Goal: Information Seeking & Learning: Learn about a topic

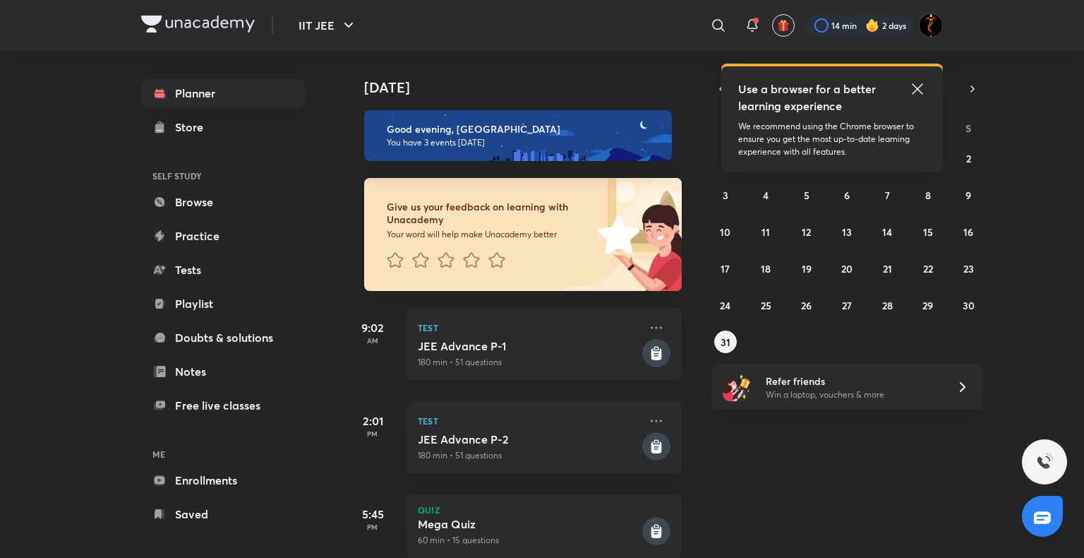
scroll to position [34, 0]
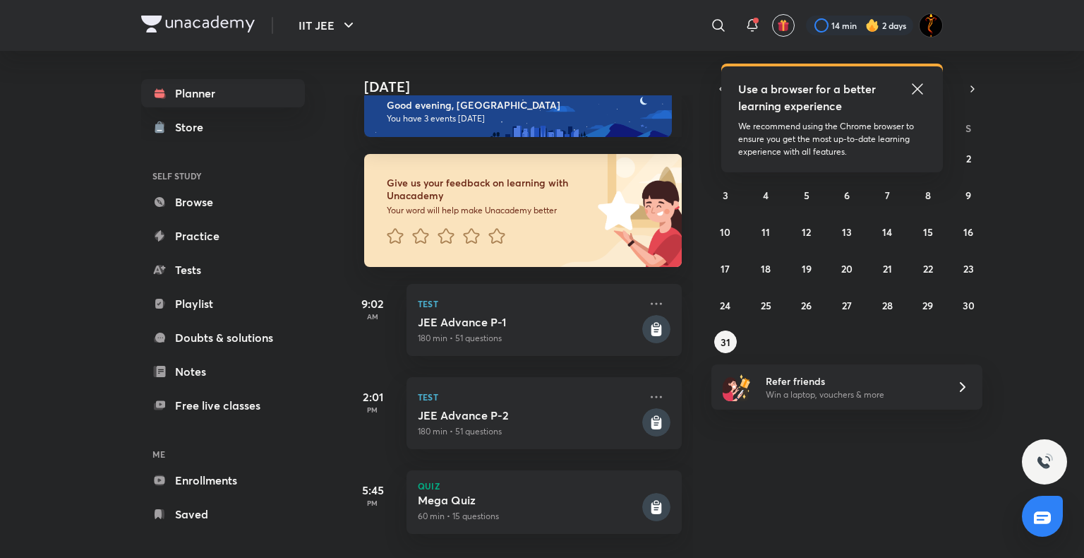
click at [658, 83] on icon at bounding box center [917, 88] width 17 height 17
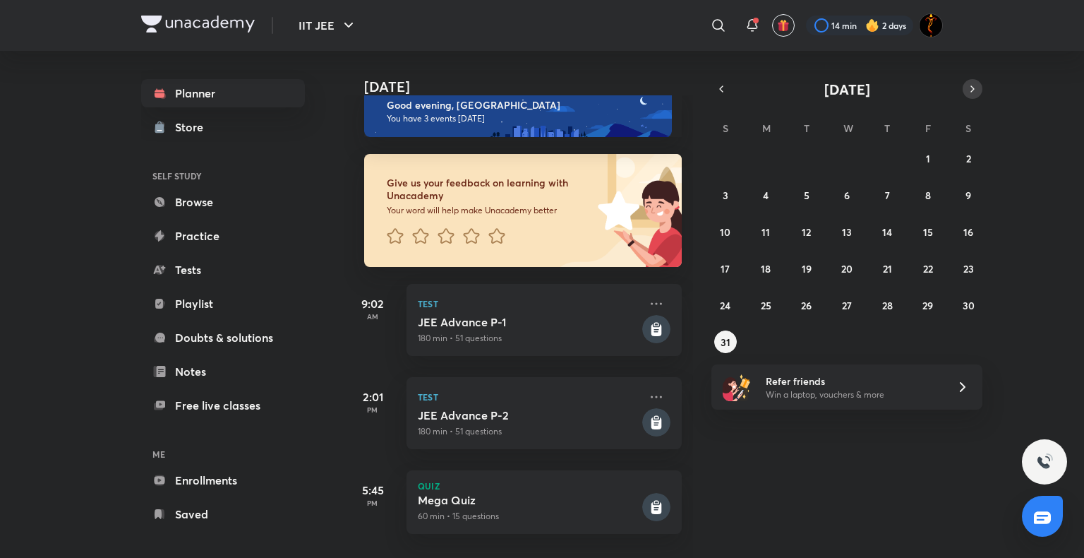
click at [658, 83] on icon "button" at bounding box center [972, 89] width 11 height 13
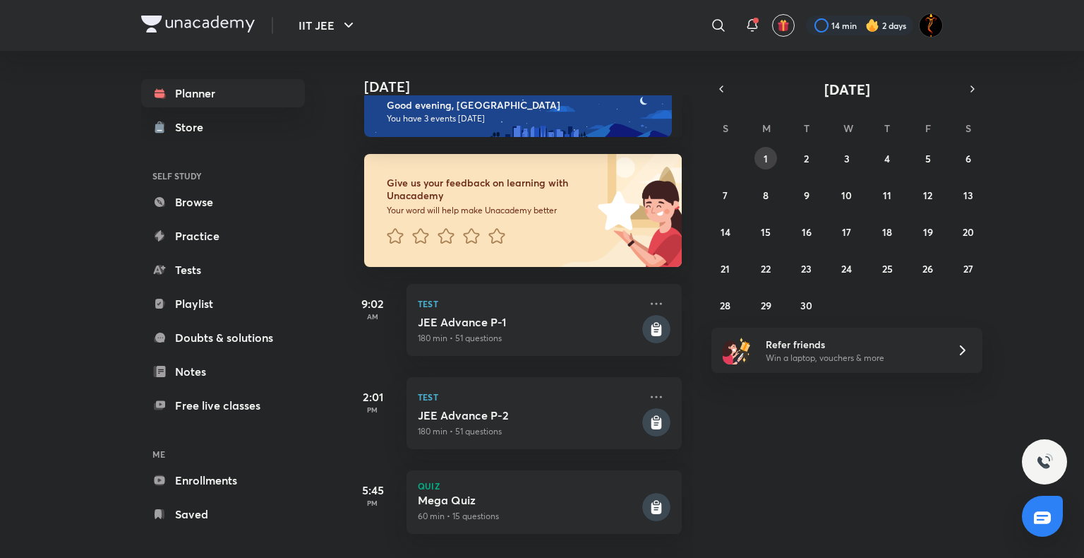
click at [658, 93] on abbr "1" at bounding box center [766, 158] width 4 height 13
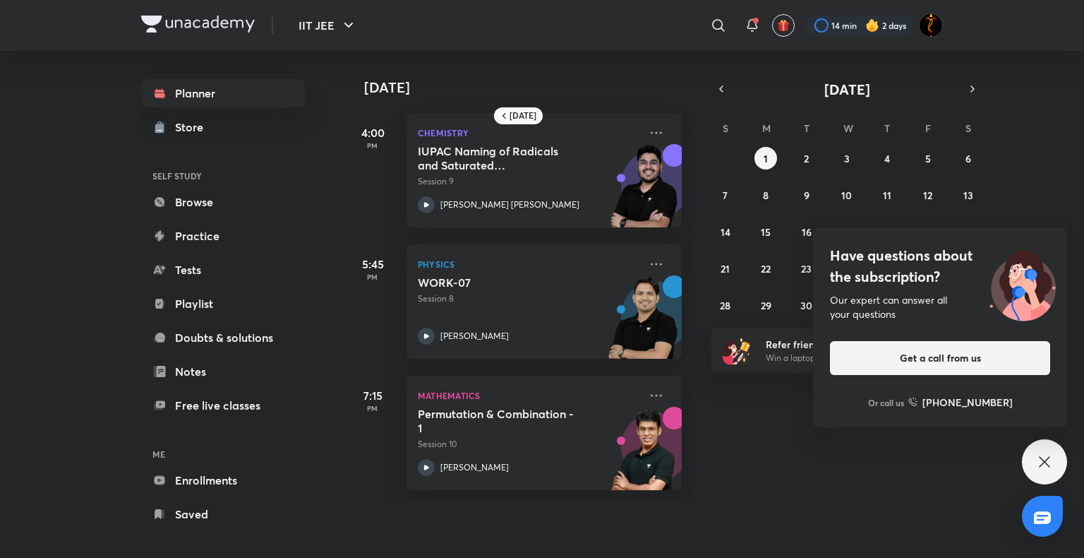
click at [658, 93] on div "Have questions about the subscription? Our expert can answer all your questions…" at bounding box center [1044, 461] width 45 height 45
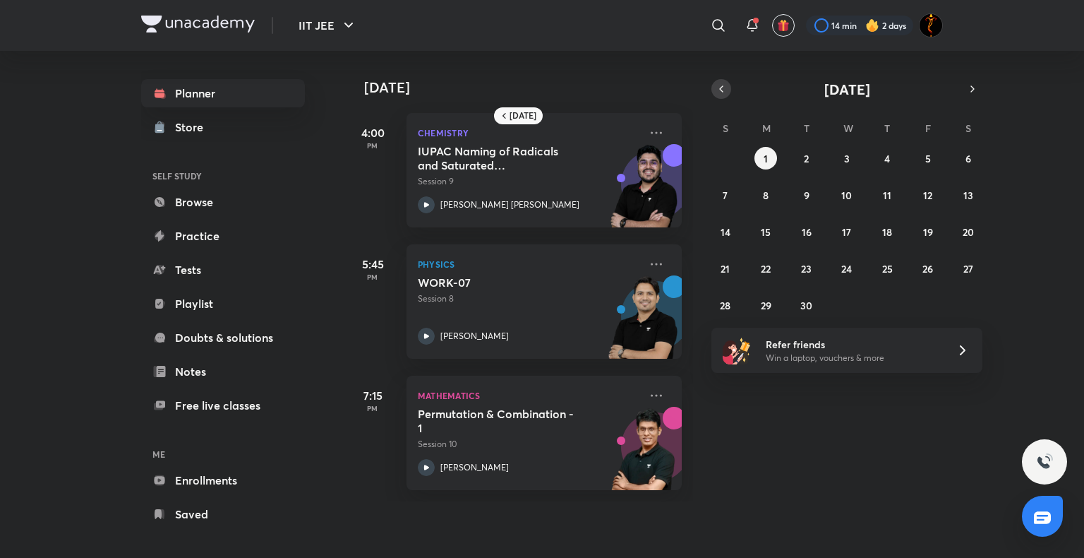
click at [658, 85] on icon "button" at bounding box center [721, 89] width 11 height 13
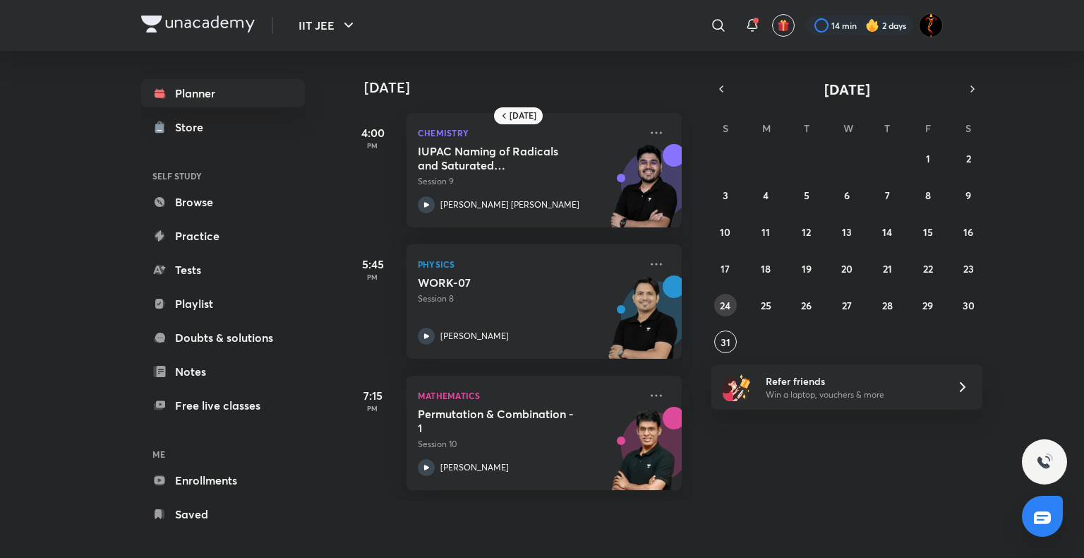
click at [658, 93] on abbr "24" at bounding box center [725, 305] width 11 height 13
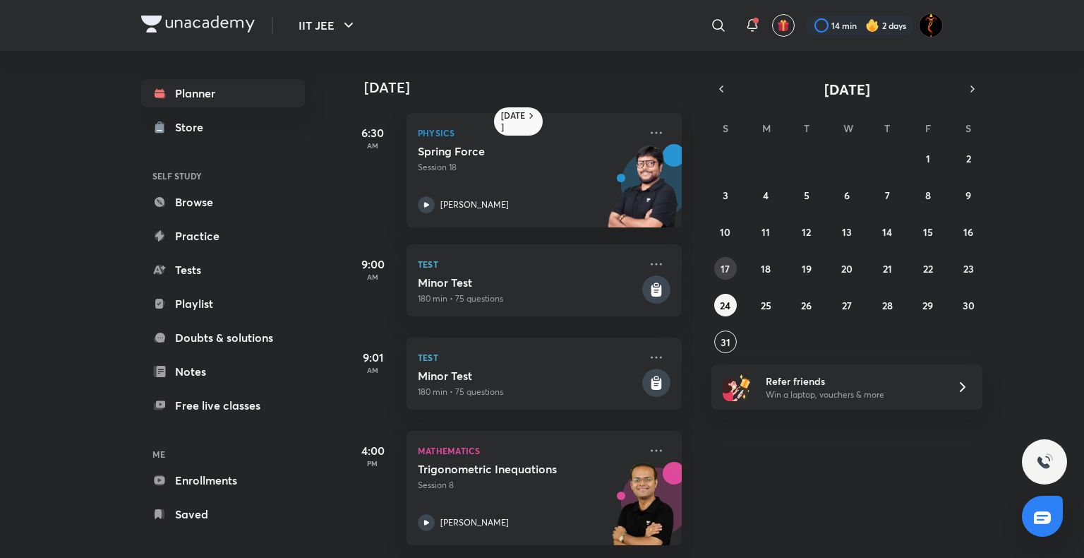
click at [658, 93] on abbr "17" at bounding box center [725, 268] width 9 height 13
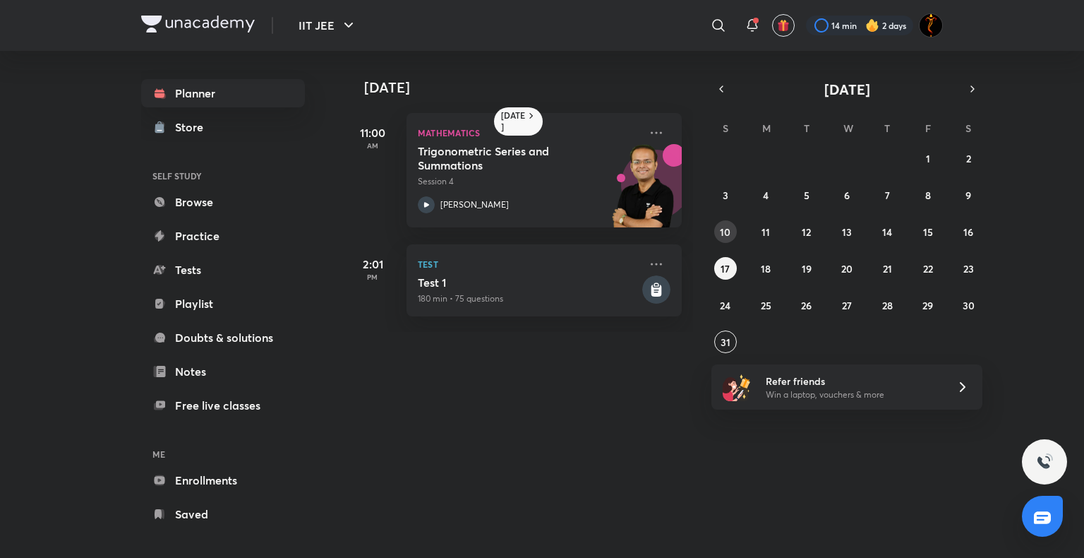
click at [658, 93] on button "10" at bounding box center [725, 231] width 23 height 23
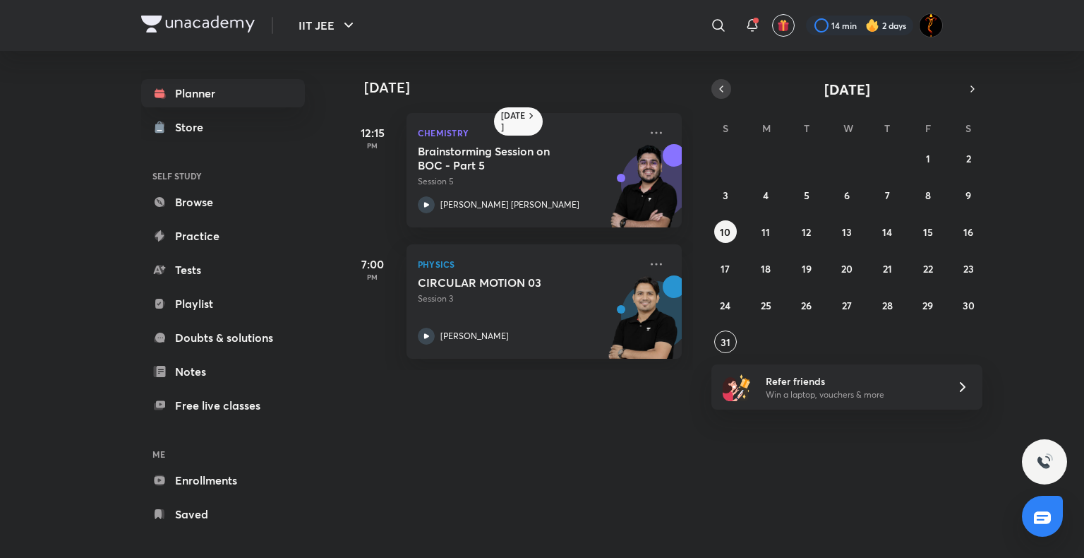
click at [658, 90] on icon "button" at bounding box center [721, 89] width 11 height 13
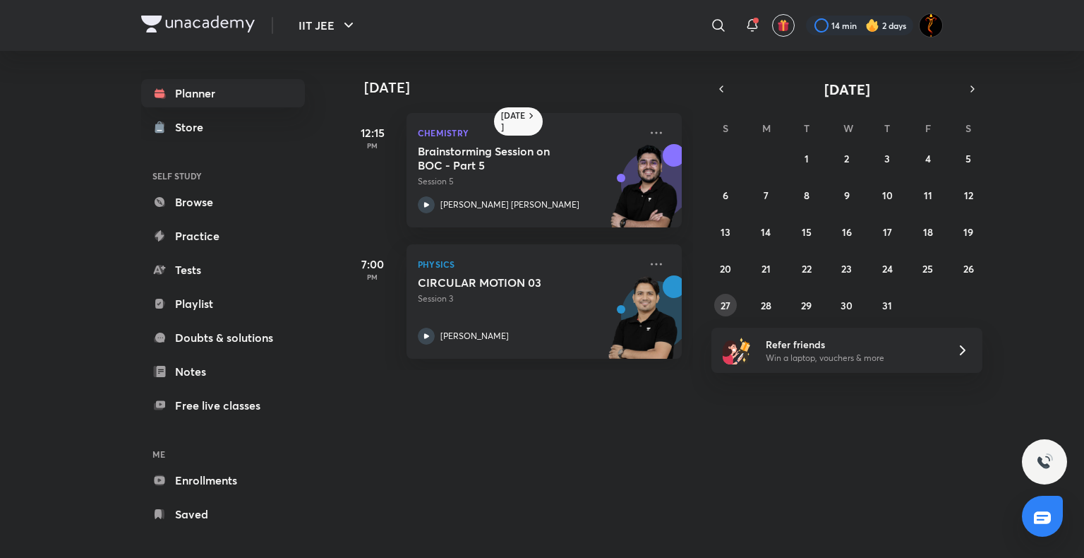
click at [658, 93] on button "27" at bounding box center [725, 305] width 23 height 23
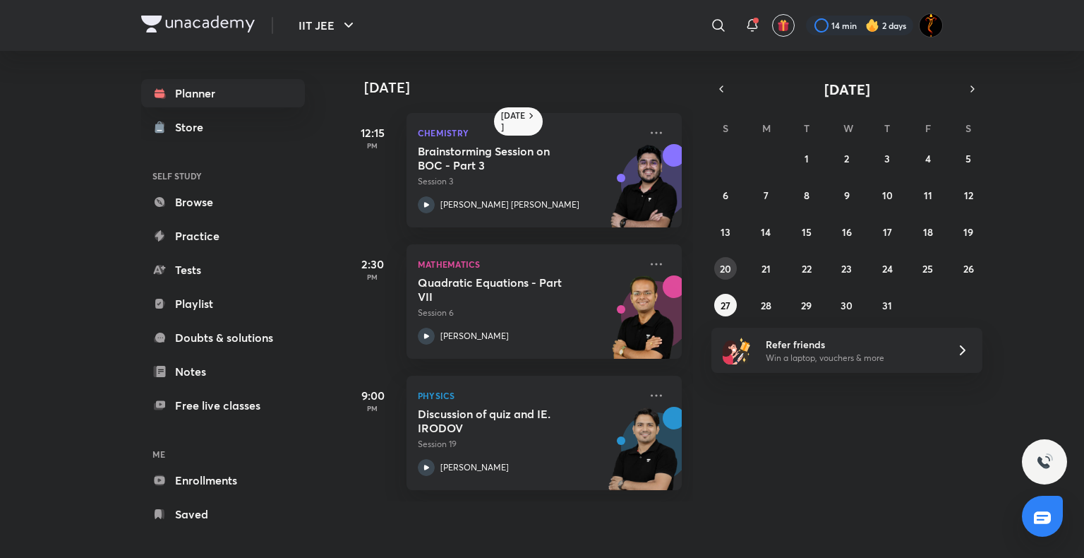
click at [658, 93] on abbr "20" at bounding box center [725, 268] width 11 height 13
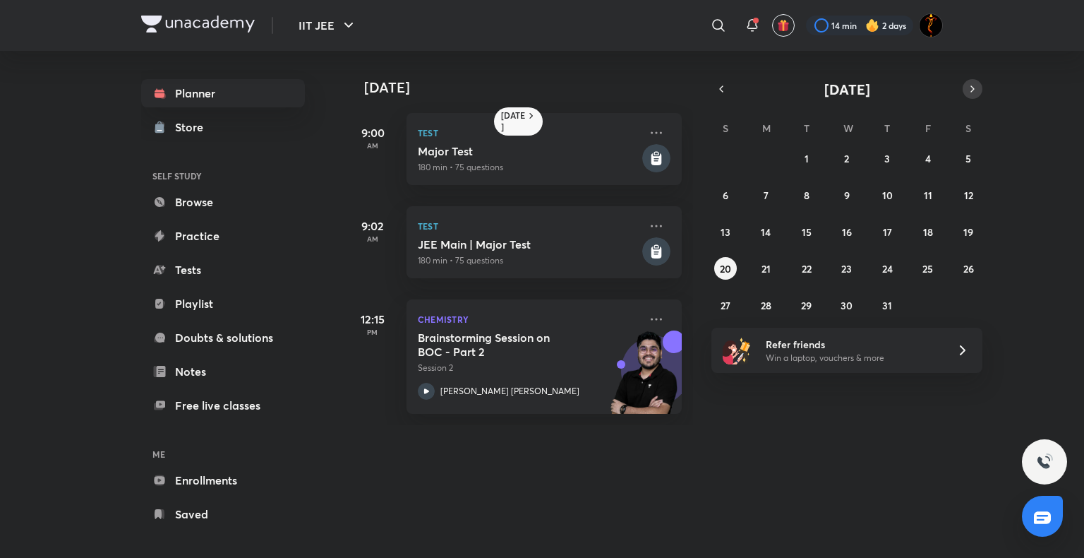
click at [658, 91] on icon "button" at bounding box center [972, 89] width 11 height 13
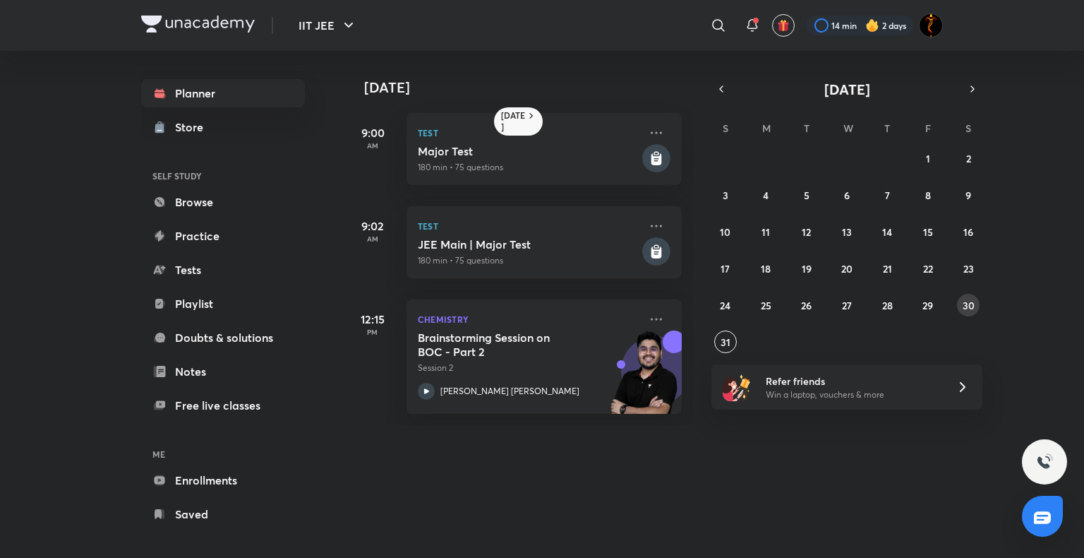
click at [658, 93] on button "30" at bounding box center [968, 305] width 23 height 23
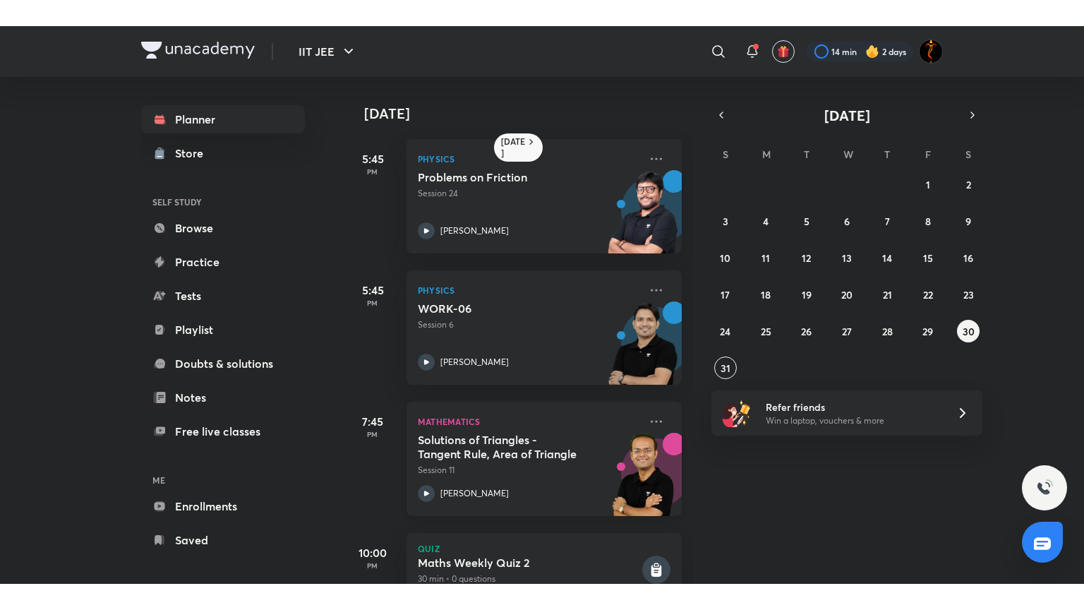
scroll to position [47, 0]
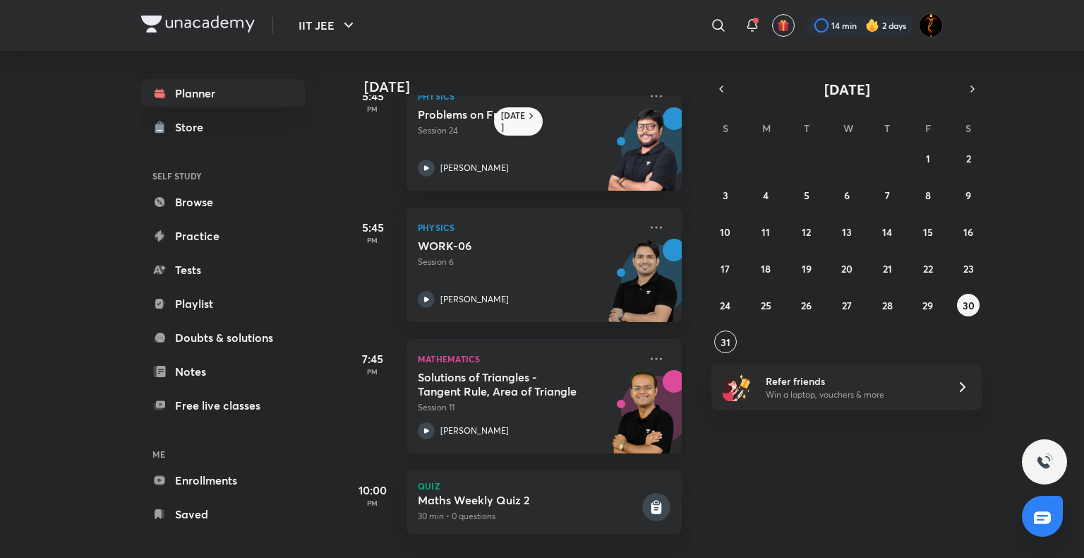
click at [421, 93] on icon at bounding box center [426, 430] width 17 height 17
